Goal: Navigation & Orientation: Understand site structure

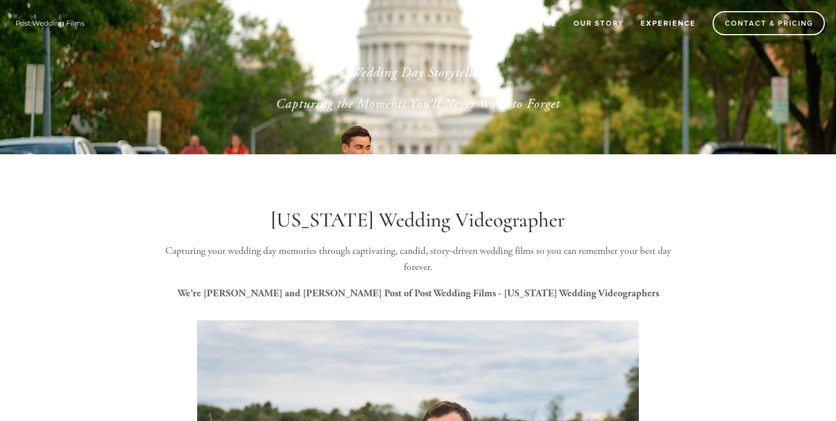
click at [641, 21] on link "Experience" at bounding box center [668, 23] width 70 height 18
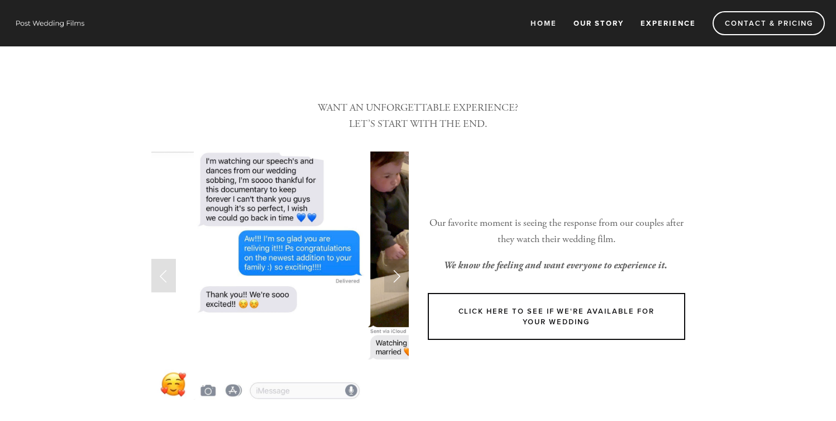
click at [600, 24] on link "Our Story" at bounding box center [598, 23] width 65 height 18
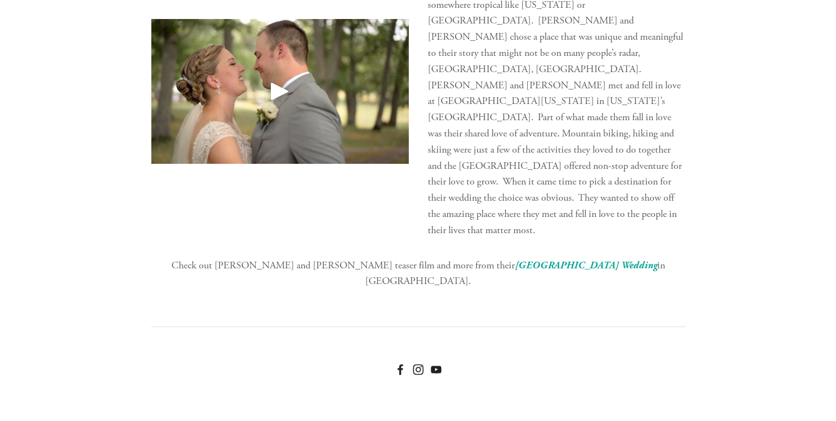
scroll to position [2229, 0]
